Goal: Information Seeking & Learning: Stay updated

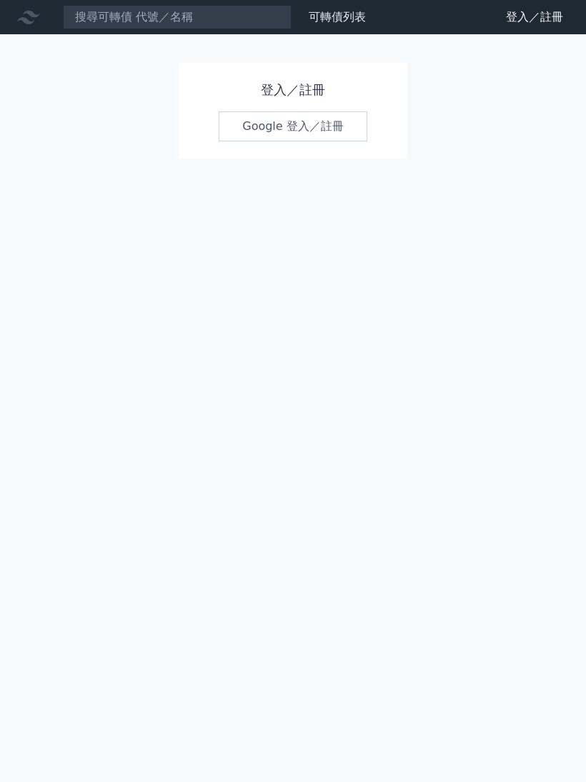
click at [271, 128] on link "Google 登入／註冊" at bounding box center [293, 126] width 149 height 30
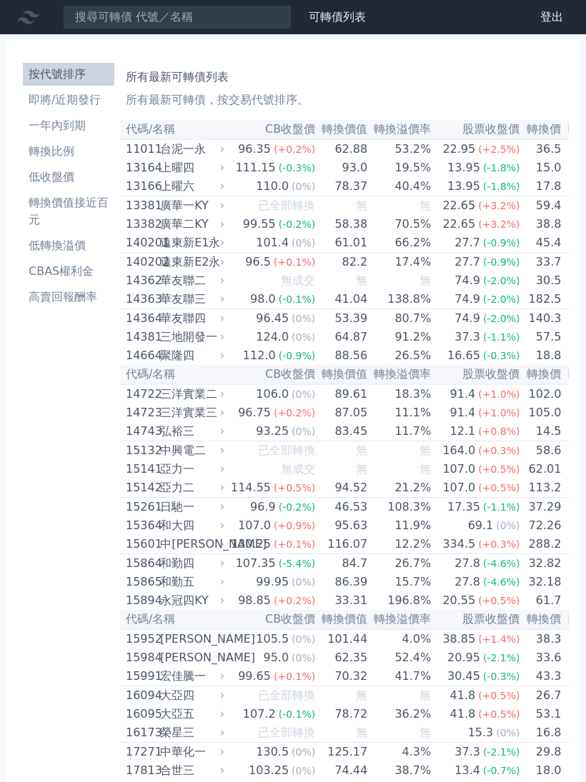
click at [91, 101] on li "即將/近期發行" at bounding box center [68, 99] width 91 height 17
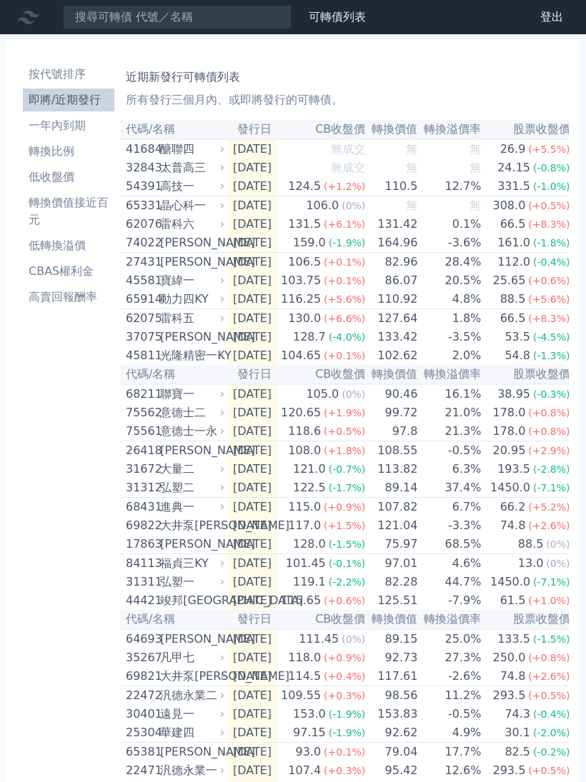
click at [201, 176] on div "太普高三" at bounding box center [190, 167] width 61 height 17
click at [160, 176] on div "太普高三" at bounding box center [190, 167] width 61 height 17
